Goal: Navigation & Orientation: Go to known website

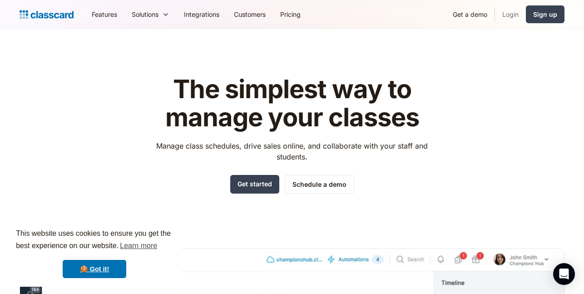
click at [517, 16] on link "Login" at bounding box center [510, 14] width 31 height 20
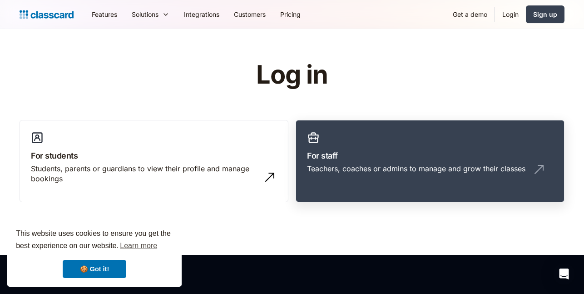
click at [348, 174] on div "Teachers, coaches or admins to manage and grow their classes" at bounding box center [430, 172] width 246 height 17
